Goal: Information Seeking & Learning: Learn about a topic

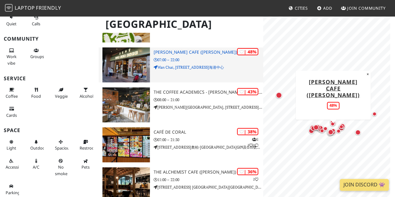
scroll to position [976, 0]
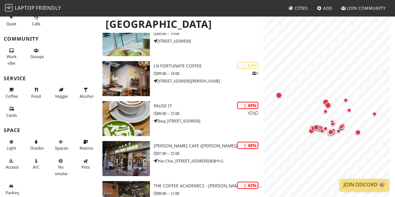
click at [86, 37] on h3 "Community" at bounding box center [49, 39] width 91 height 6
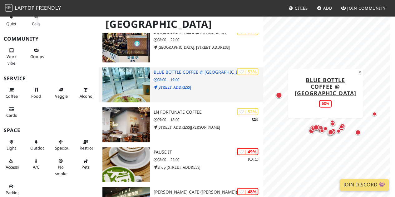
scroll to position [882, 0]
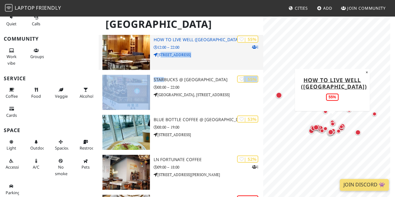
drag, startPoint x: 164, startPoint y: 73, endPoint x: 125, endPoint y: 69, distance: 39.2
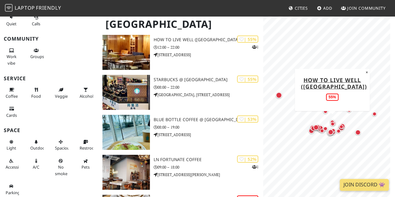
click at [90, 37] on h3 "Community" at bounding box center [49, 39] width 91 height 6
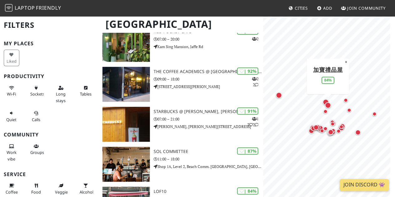
scroll to position [0, 0]
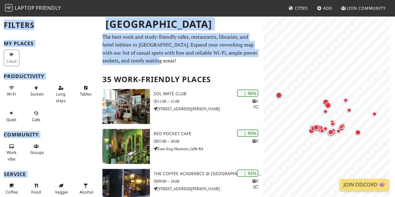
drag, startPoint x: 103, startPoint y: 35, endPoint x: 157, endPoint y: 62, distance: 60.7
click at [157, 62] on p "The best work and study-friendly cafes, restaurants, libraries, and hotel lobbi…" at bounding box center [180, 49] width 157 height 32
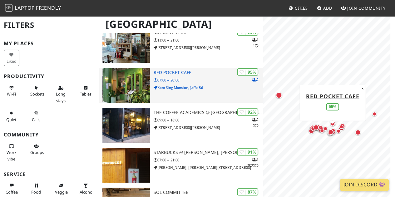
scroll to position [31, 0]
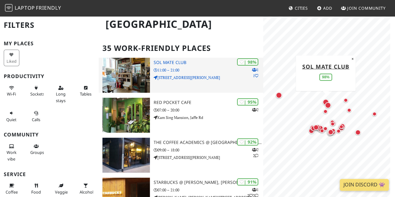
click at [139, 73] on img at bounding box center [125, 75] width 47 height 35
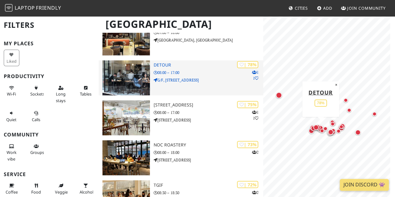
scroll to position [437, 0]
